Goal: Book appointment/travel/reservation

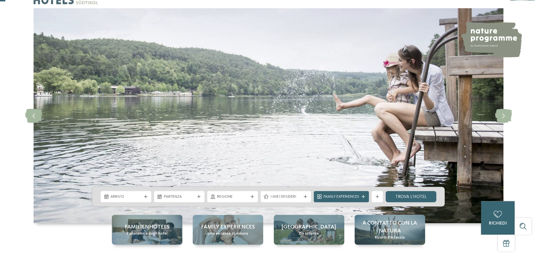
scroll to position [29, 0]
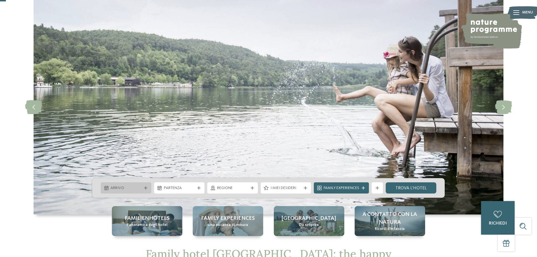
click at [130, 187] on span "Arrivo" at bounding box center [126, 189] width 31 height 6
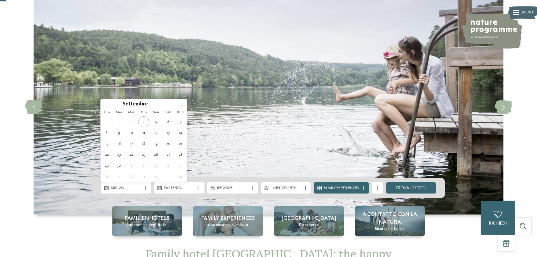
click at [182, 106] on icon at bounding box center [182, 106] width 4 height 4
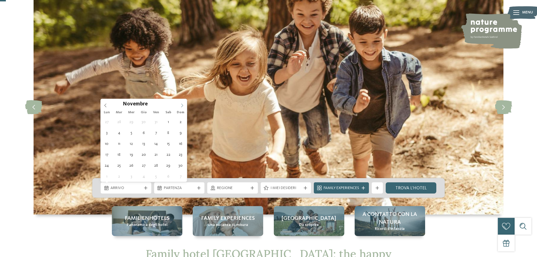
click at [182, 106] on icon at bounding box center [182, 106] width 4 height 4
type div "[DATE]"
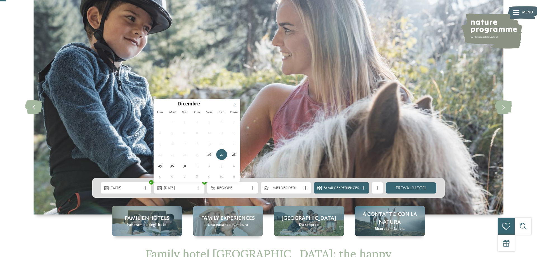
type input "****"
click at [234, 105] on icon at bounding box center [235, 106] width 4 height 4
type div "[DATE]"
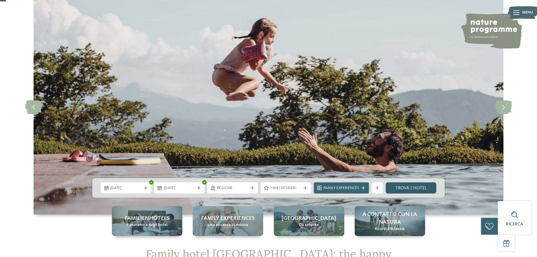
click at [407, 186] on link "trova l’hotel" at bounding box center [411, 187] width 51 height 11
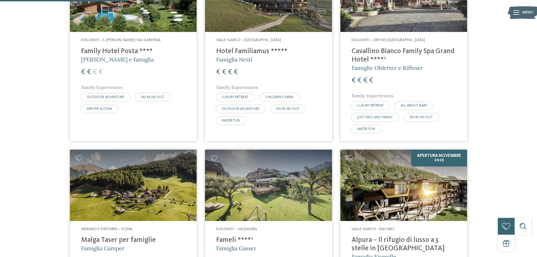
scroll to position [326, 0]
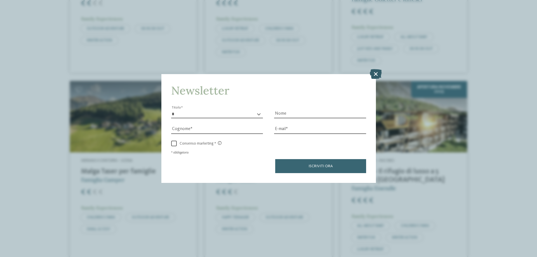
click at [375, 72] on icon at bounding box center [376, 74] width 12 height 10
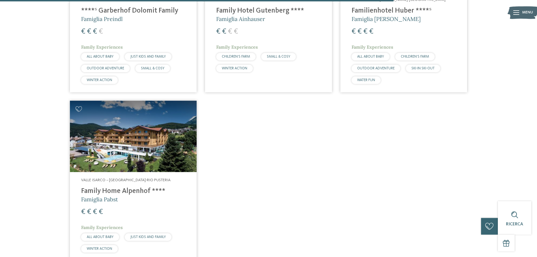
scroll to position [1069, 0]
